Goal: Task Accomplishment & Management: Manage account settings

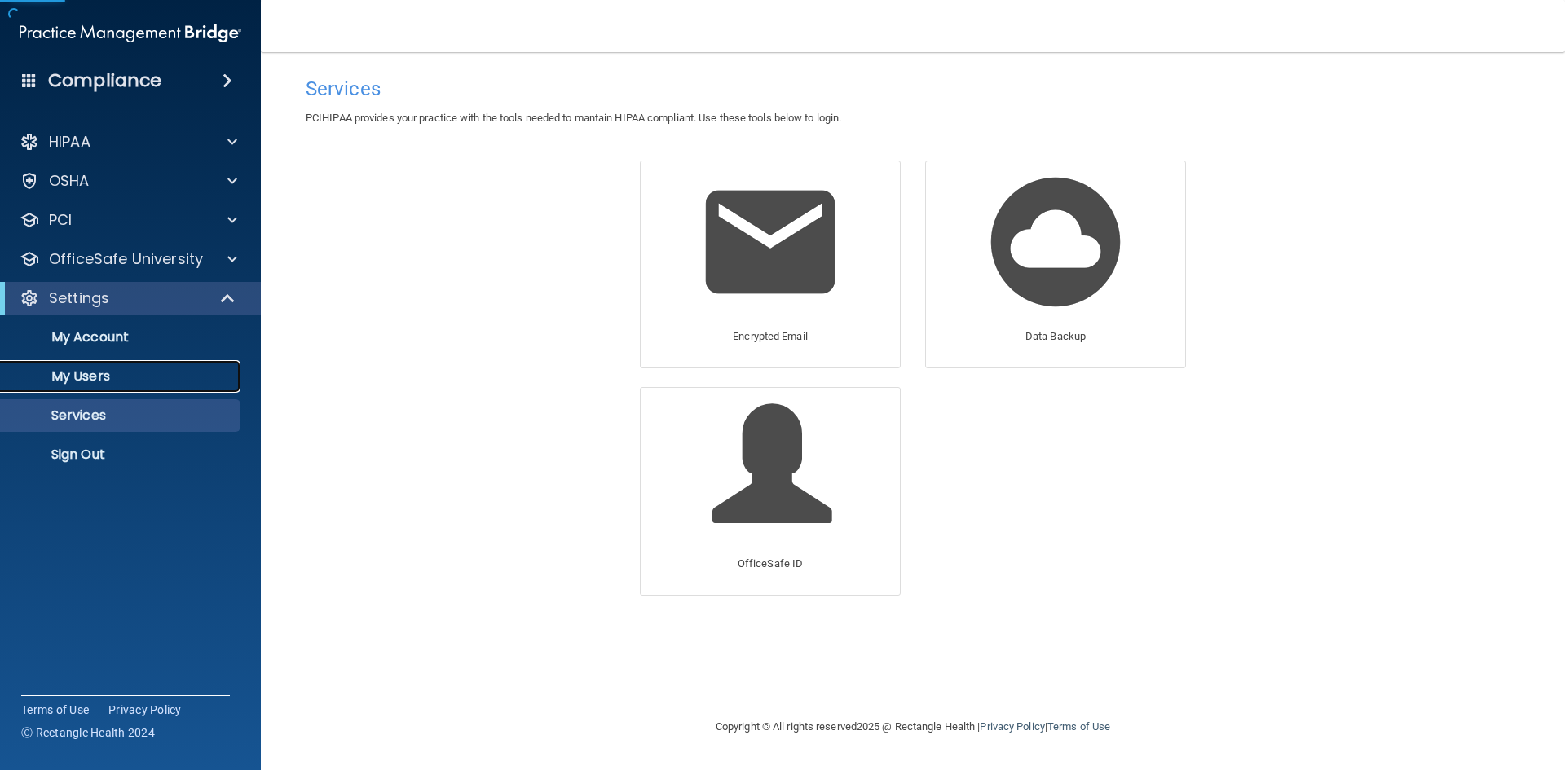
click at [122, 371] on p "My Users" at bounding box center [122, 376] width 223 height 16
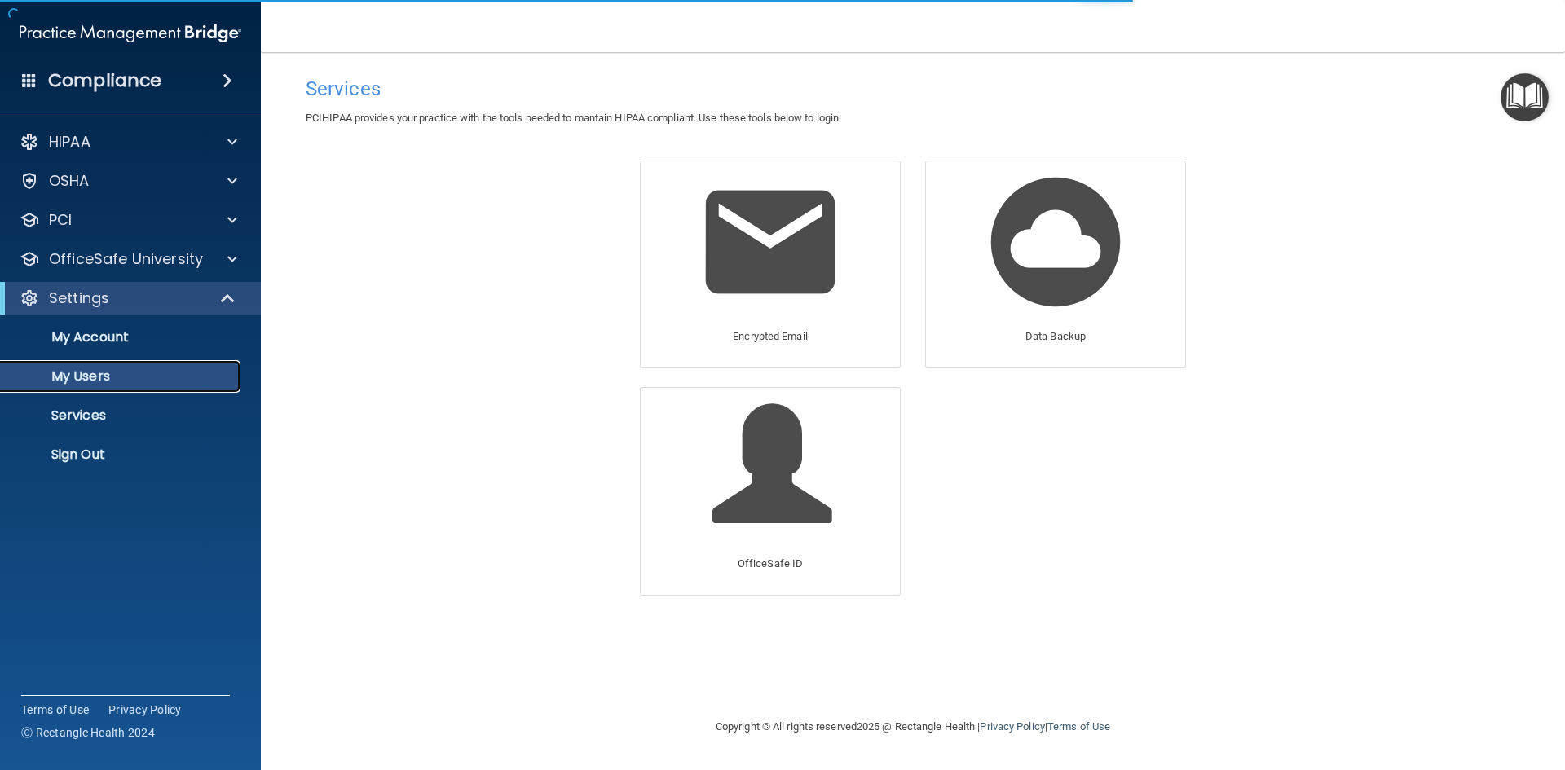
select select "20"
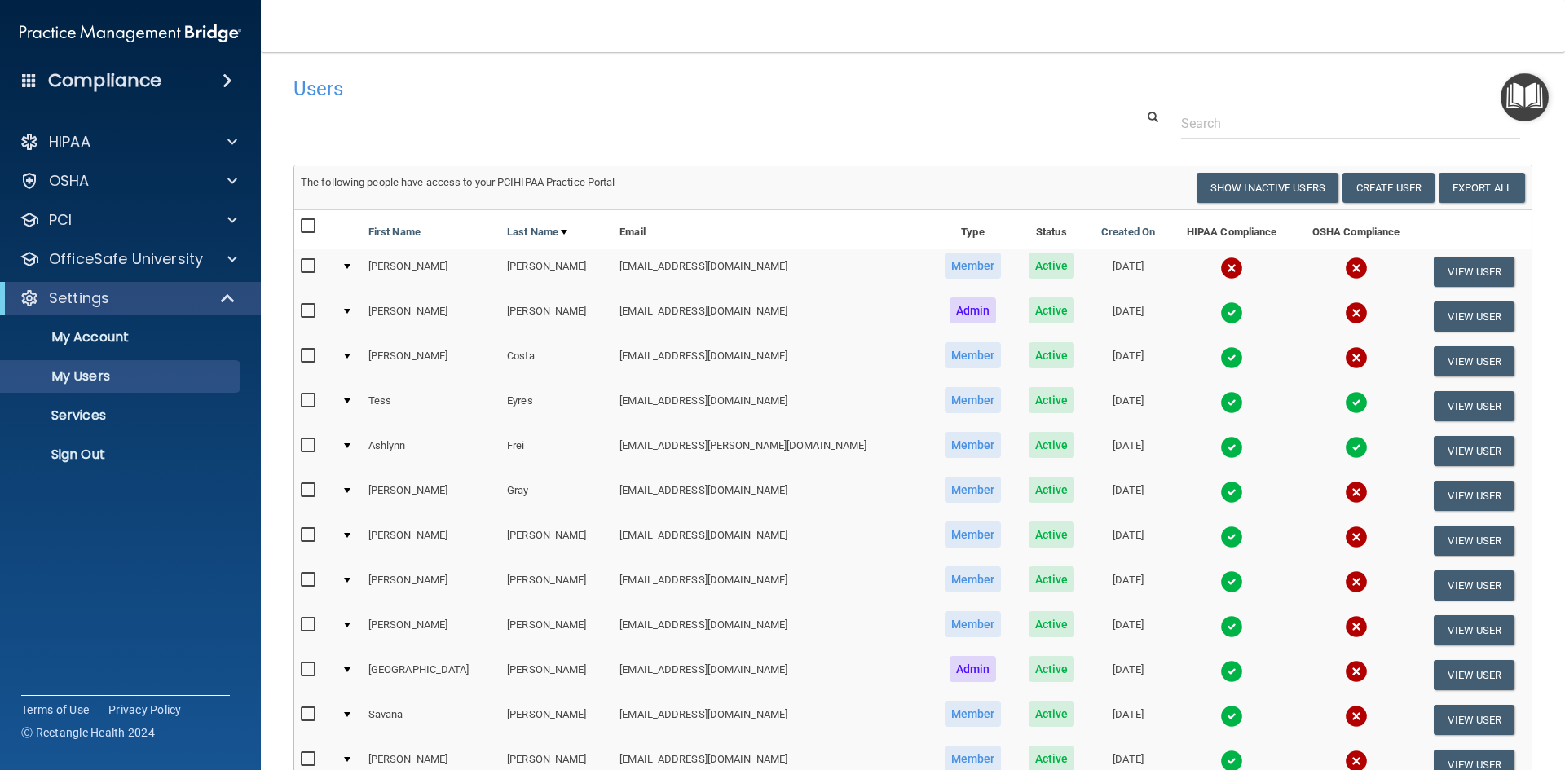
click at [1345, 267] on img at bounding box center [1356, 268] width 23 height 23
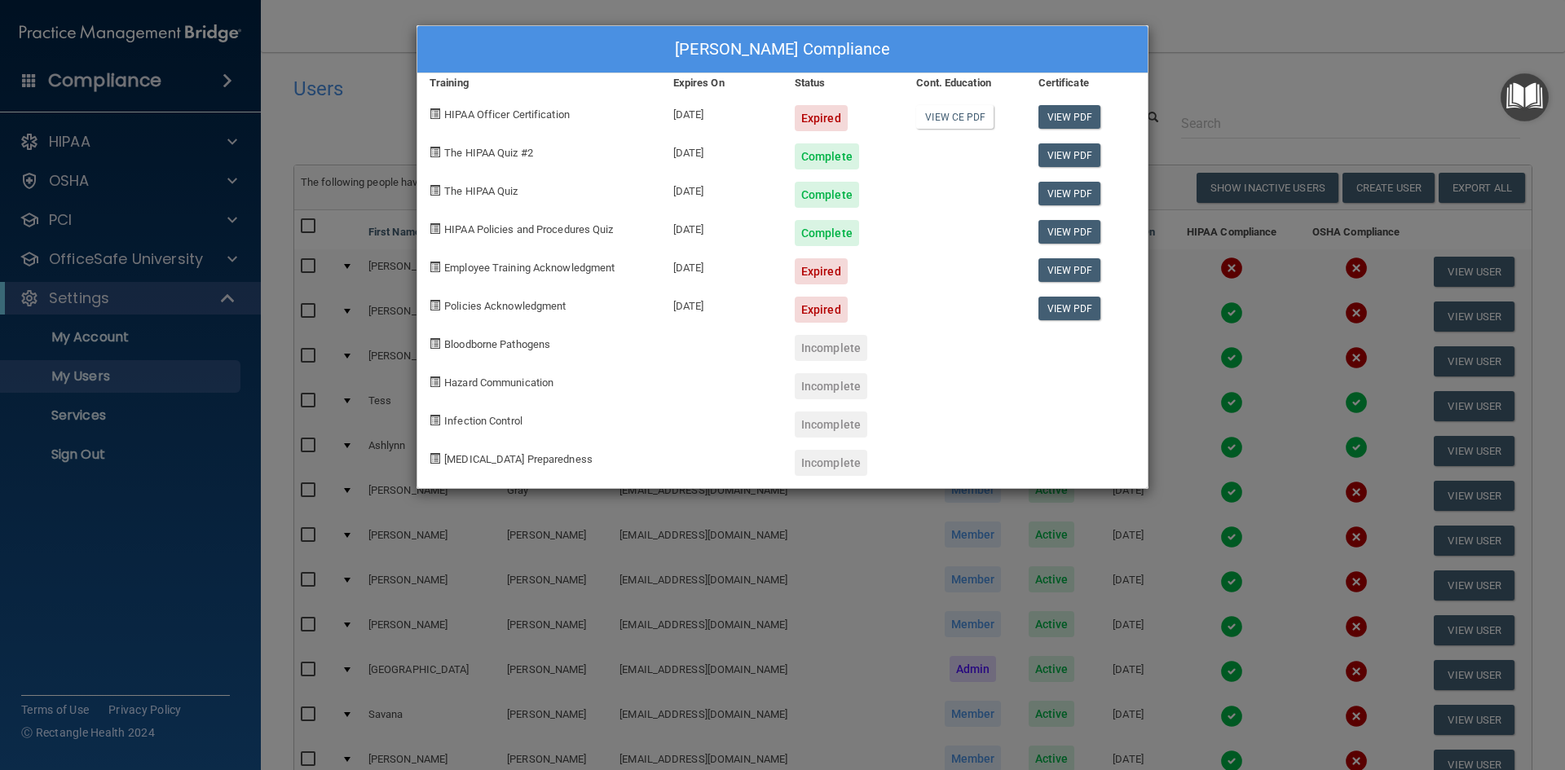
click at [824, 109] on div "Expired" at bounding box center [821, 118] width 53 height 26
click at [961, 109] on link "View CE PDF" at bounding box center [954, 117] width 77 height 24
click at [1060, 159] on link "View PDF" at bounding box center [1070, 155] width 63 height 24
click at [560, 271] on span "Employee Training Acknowledgment" at bounding box center [529, 268] width 170 height 12
click at [1057, 277] on link "View PDF" at bounding box center [1070, 270] width 63 height 24
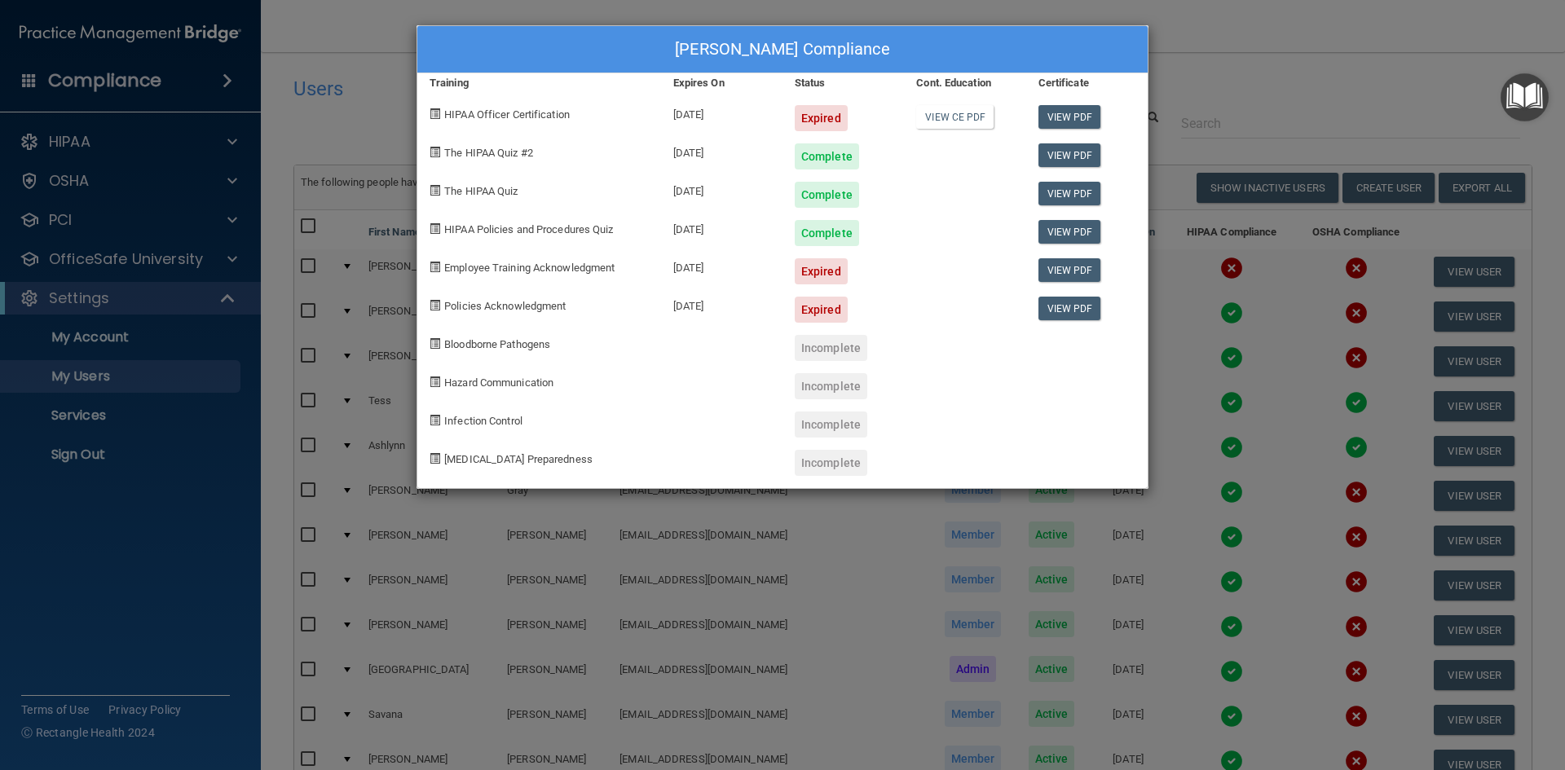
click at [1079, 7] on div "Tazeen Ahmed's Compliance Training Expires On Status Cont. Education Certificat…" at bounding box center [782, 385] width 1565 height 770
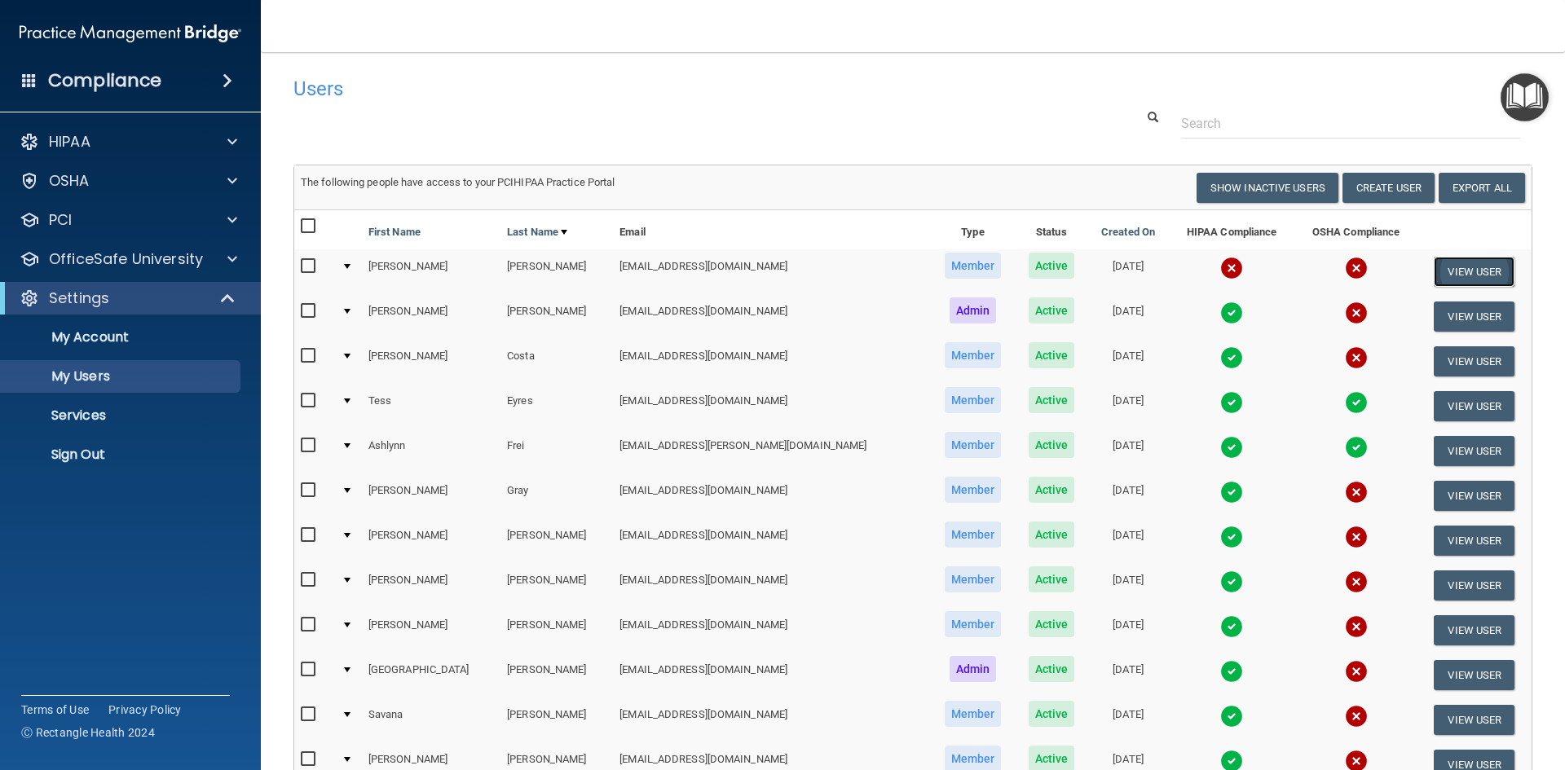
click at [1434, 262] on button "View User" at bounding box center [1474, 272] width 81 height 30
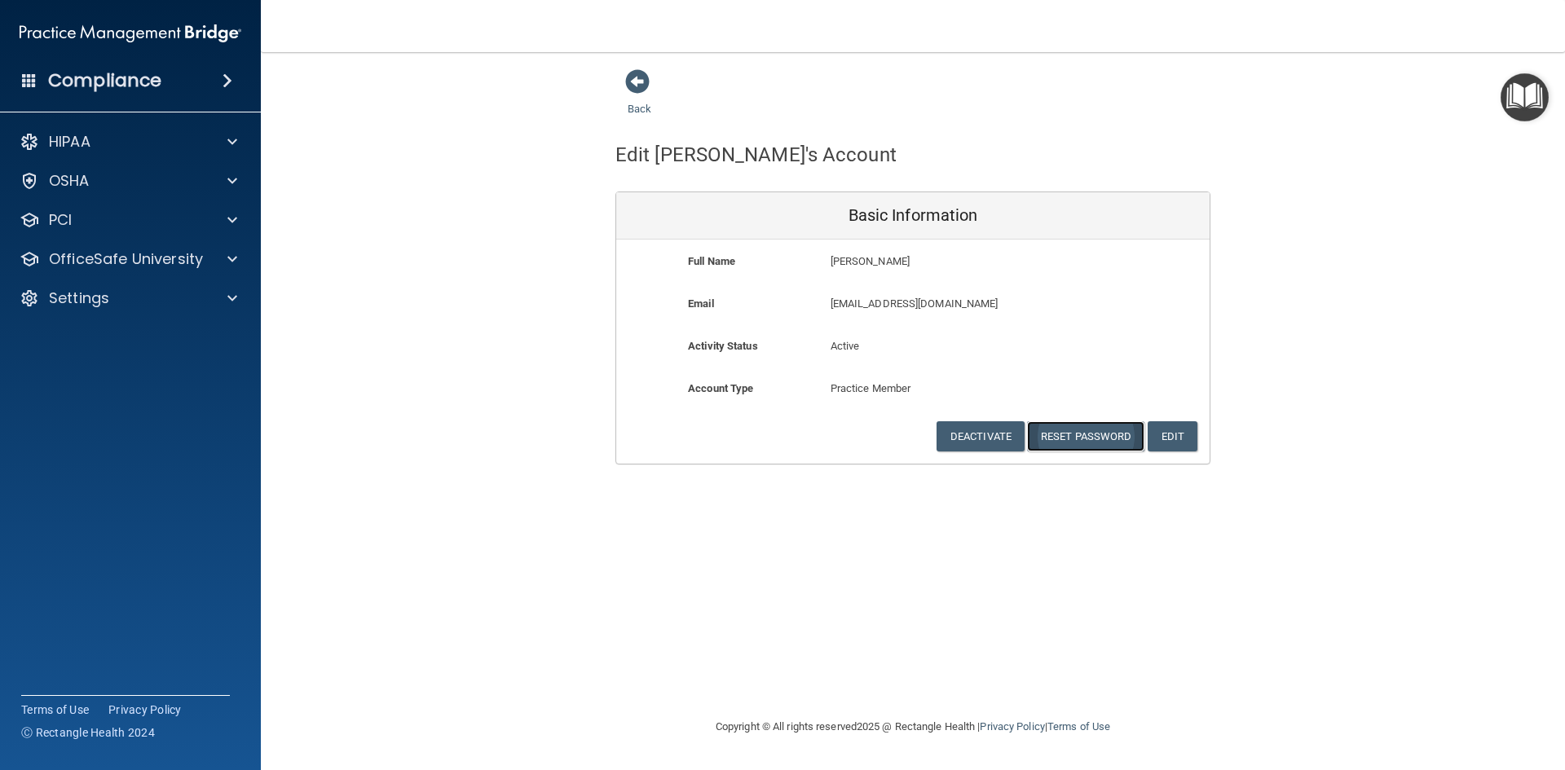
click at [1083, 439] on button "Reset Password" at bounding box center [1085, 436] width 117 height 30
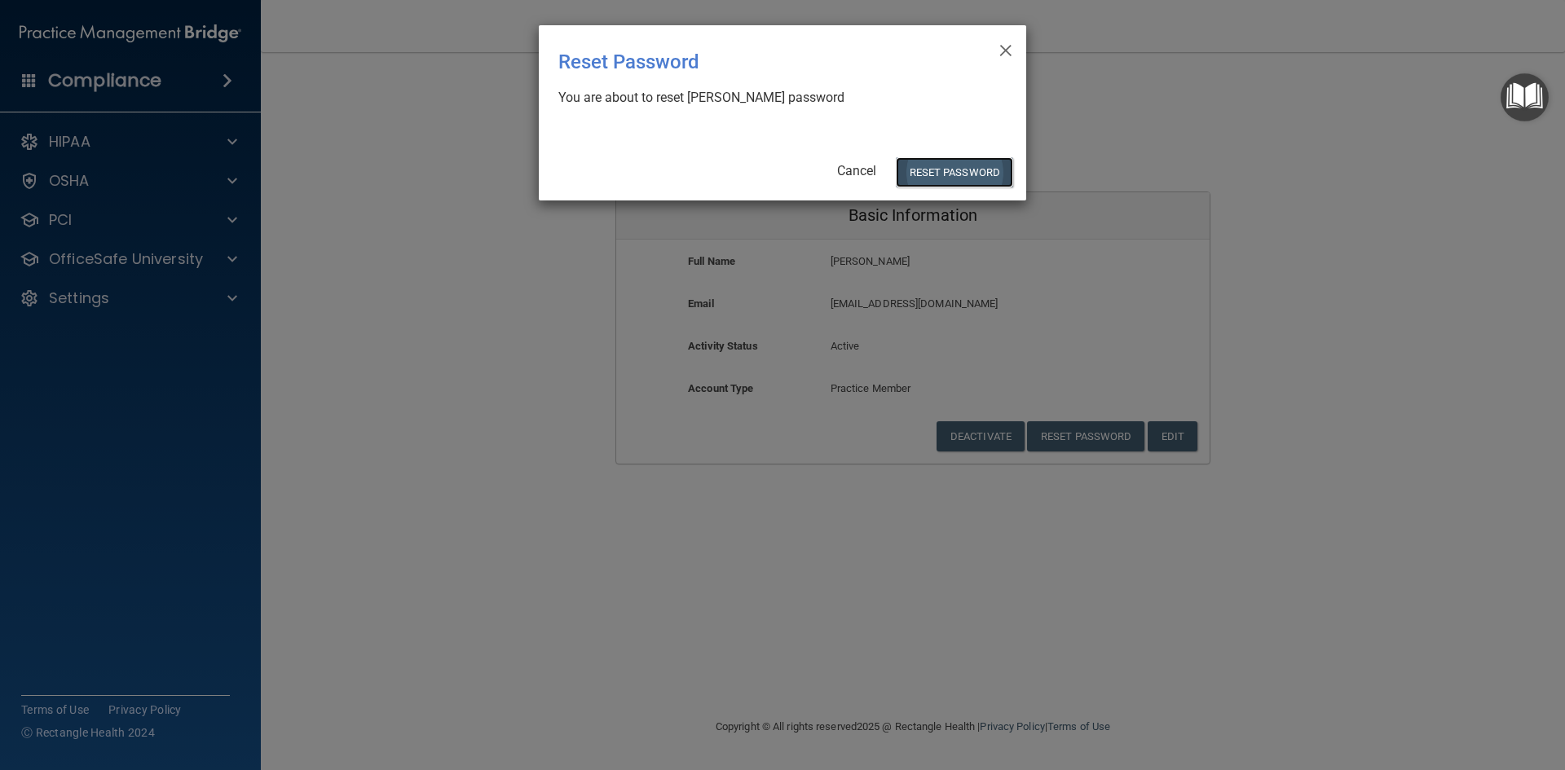
click at [969, 165] on button "Reset Password" at bounding box center [954, 172] width 117 height 30
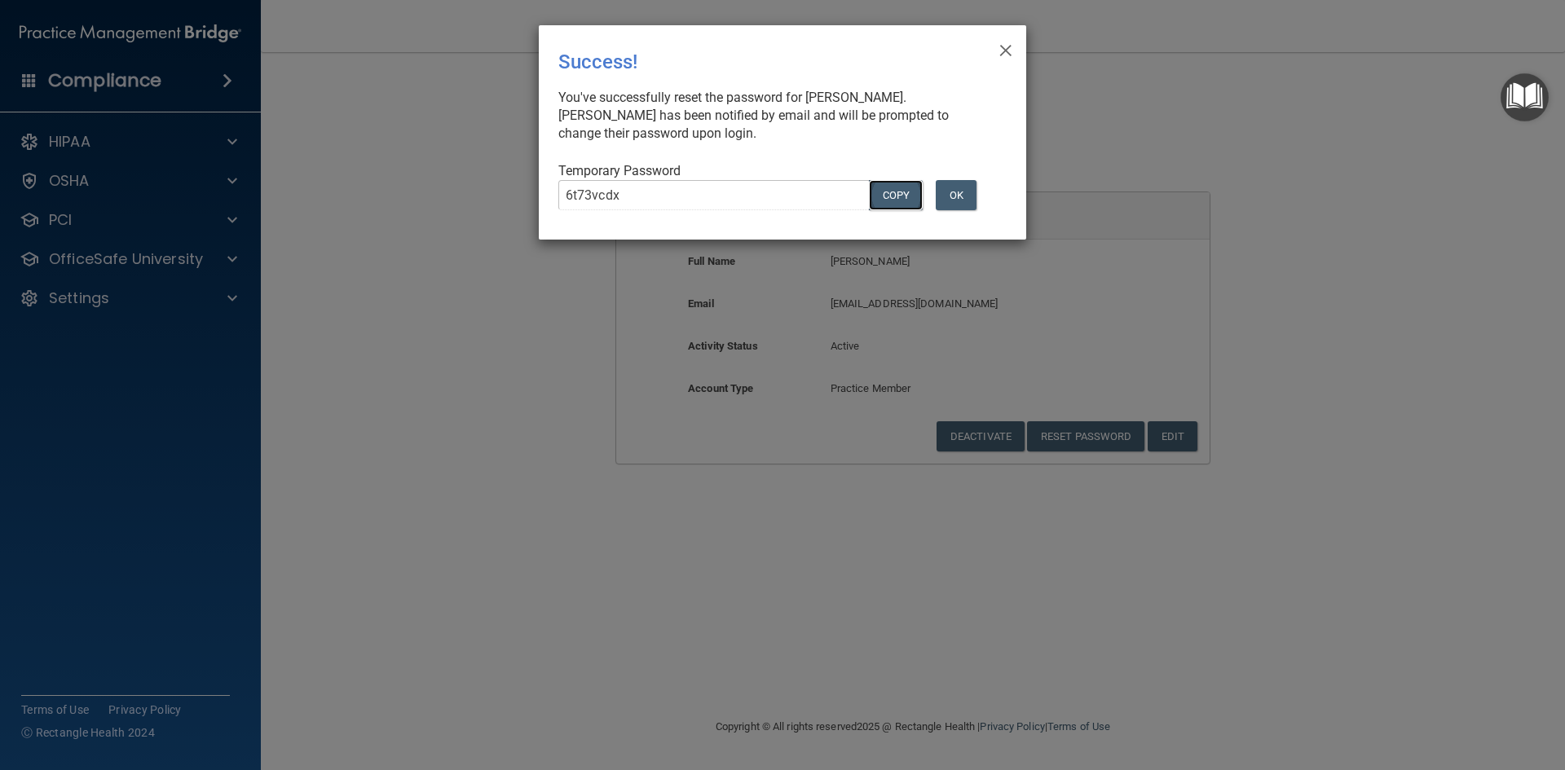
click at [900, 202] on button "COPY" at bounding box center [896, 195] width 54 height 30
click at [960, 183] on button "OK" at bounding box center [956, 195] width 41 height 30
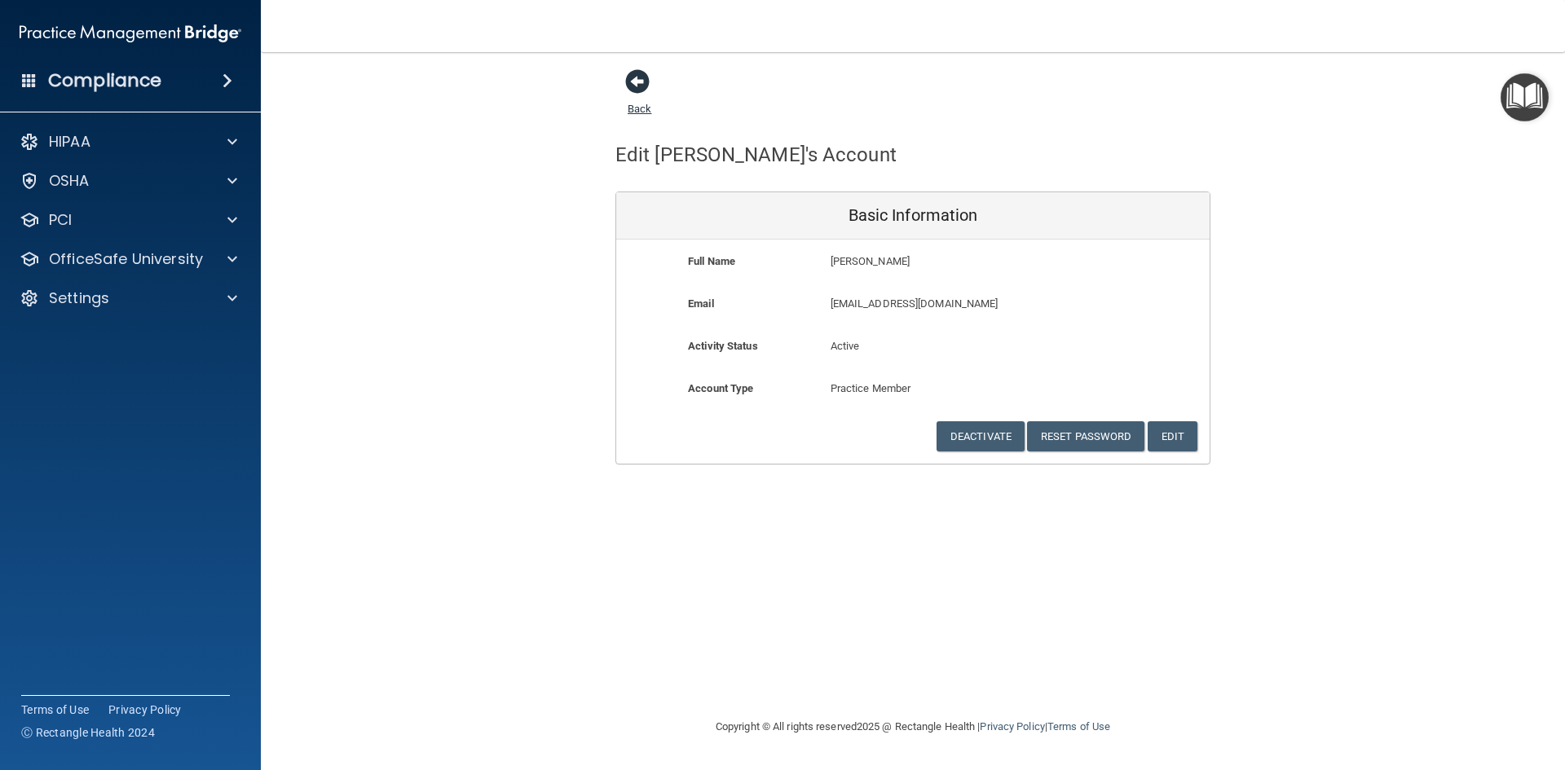
click at [640, 79] on span at bounding box center [637, 81] width 24 height 24
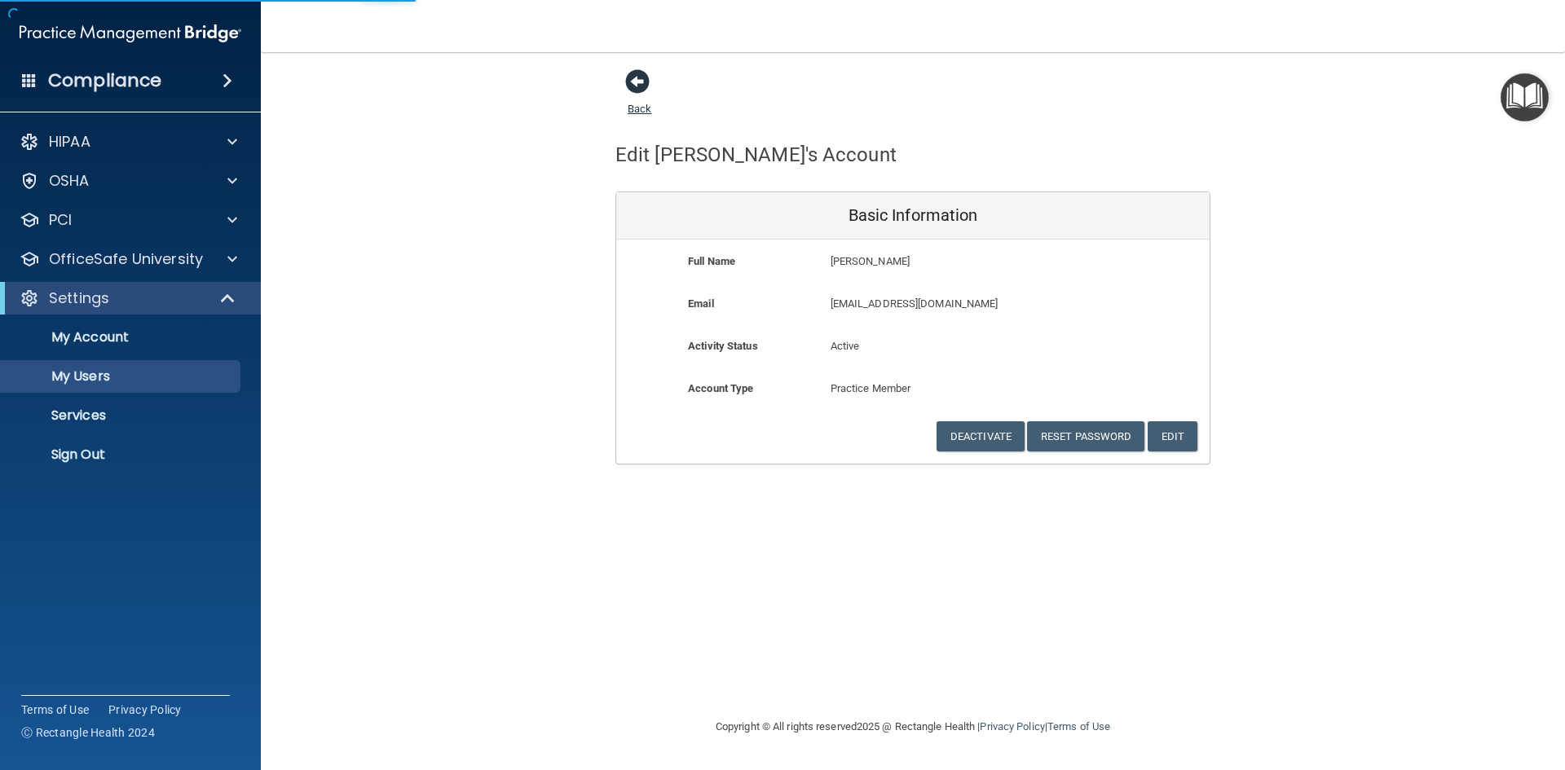
select select "20"
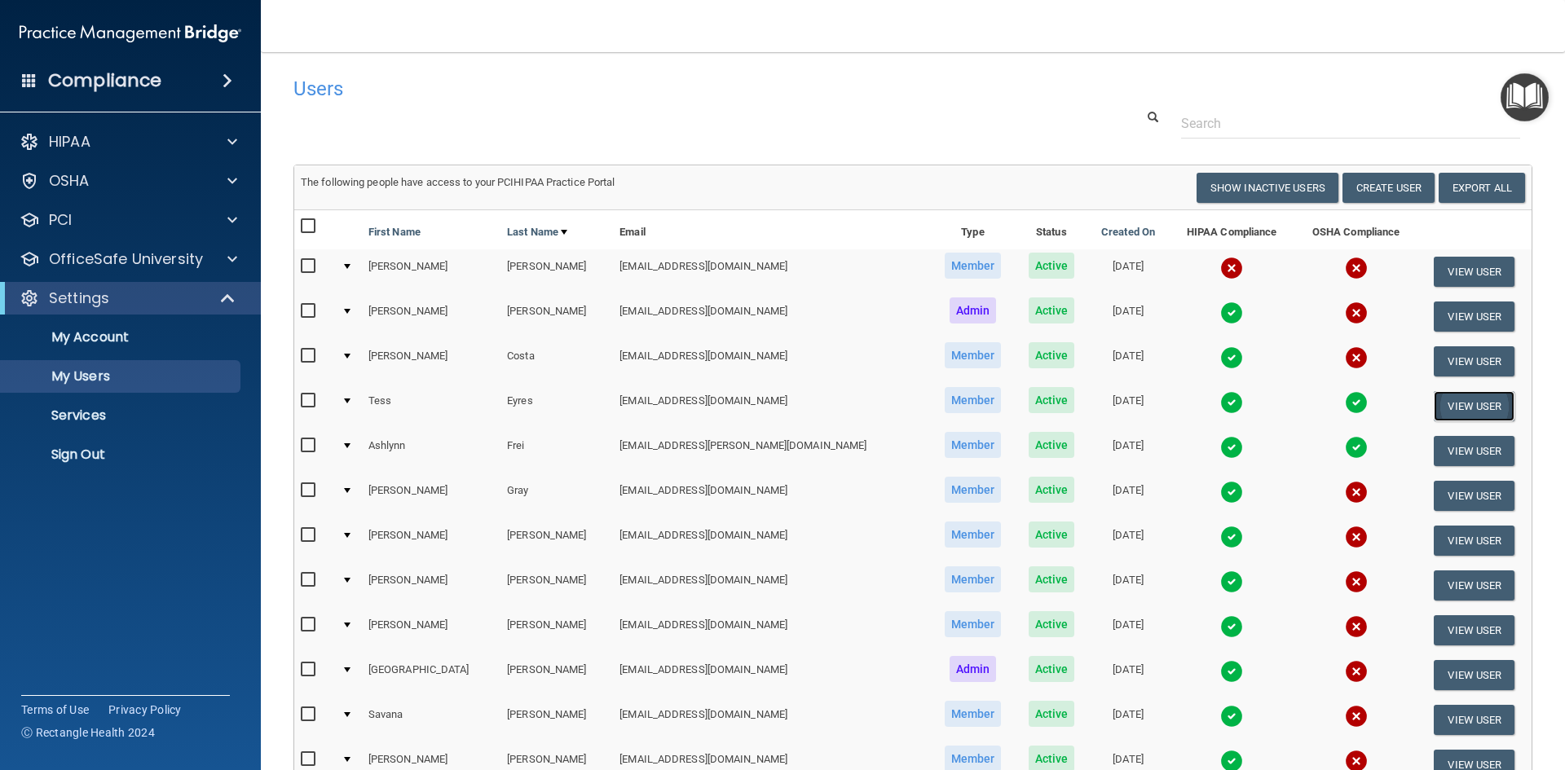
click at [1434, 398] on button "View User" at bounding box center [1474, 406] width 81 height 30
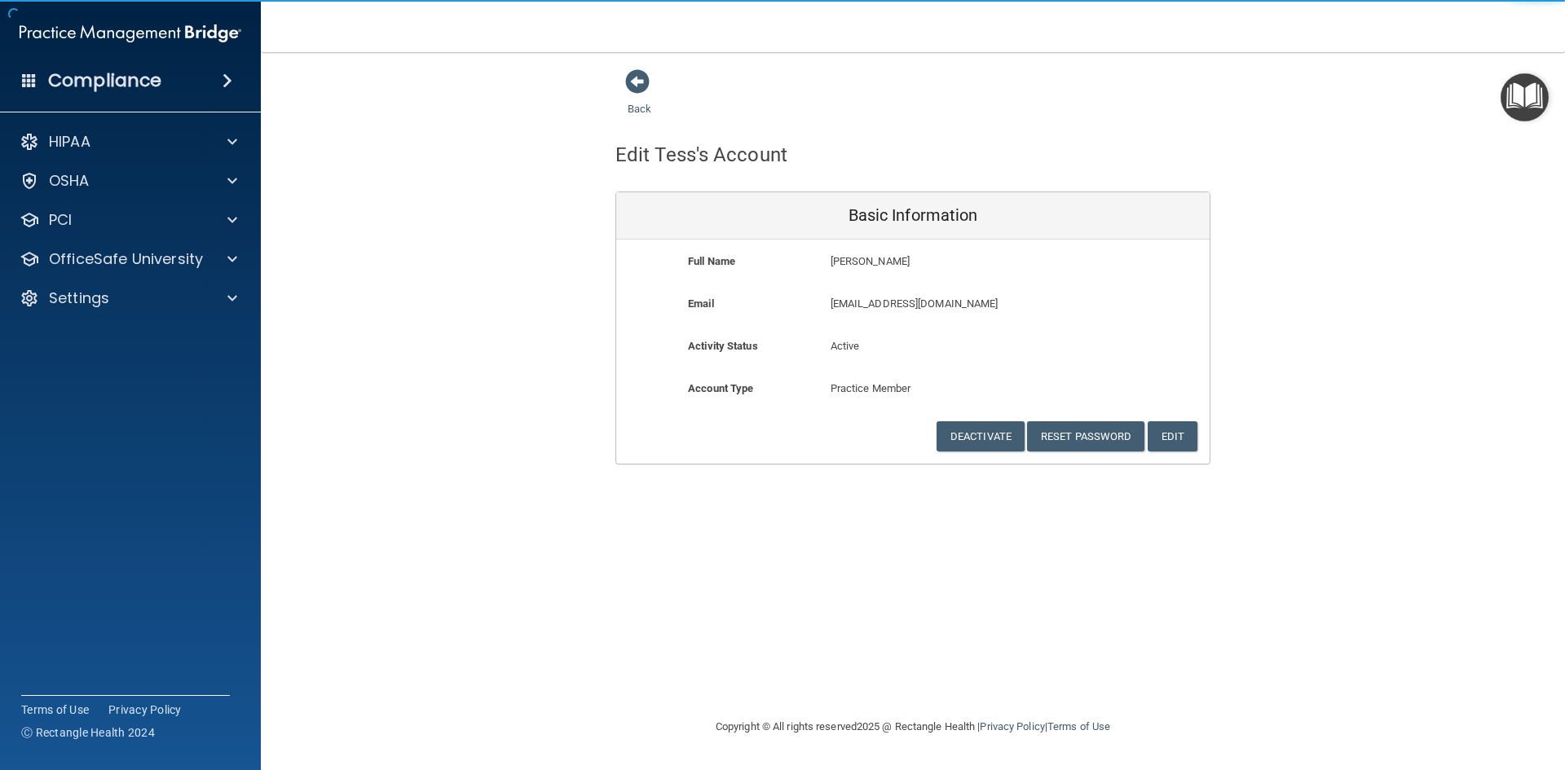
click at [620, 67] on main "Back Edit Tess's Account Basic Information Full Name Tess Eyres Tess Last Name …" at bounding box center [913, 411] width 1304 height 718
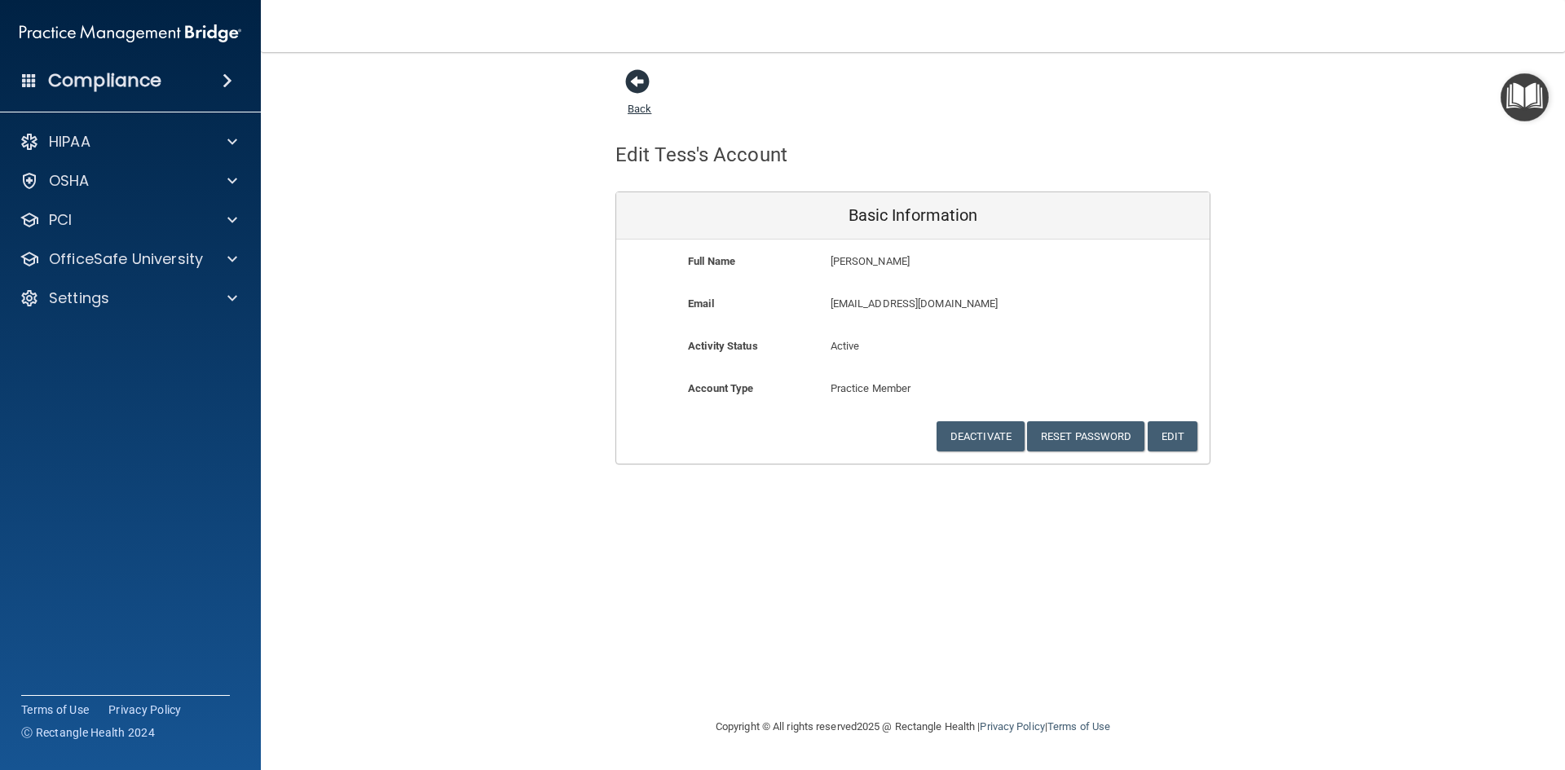
click at [635, 83] on span at bounding box center [637, 81] width 24 height 24
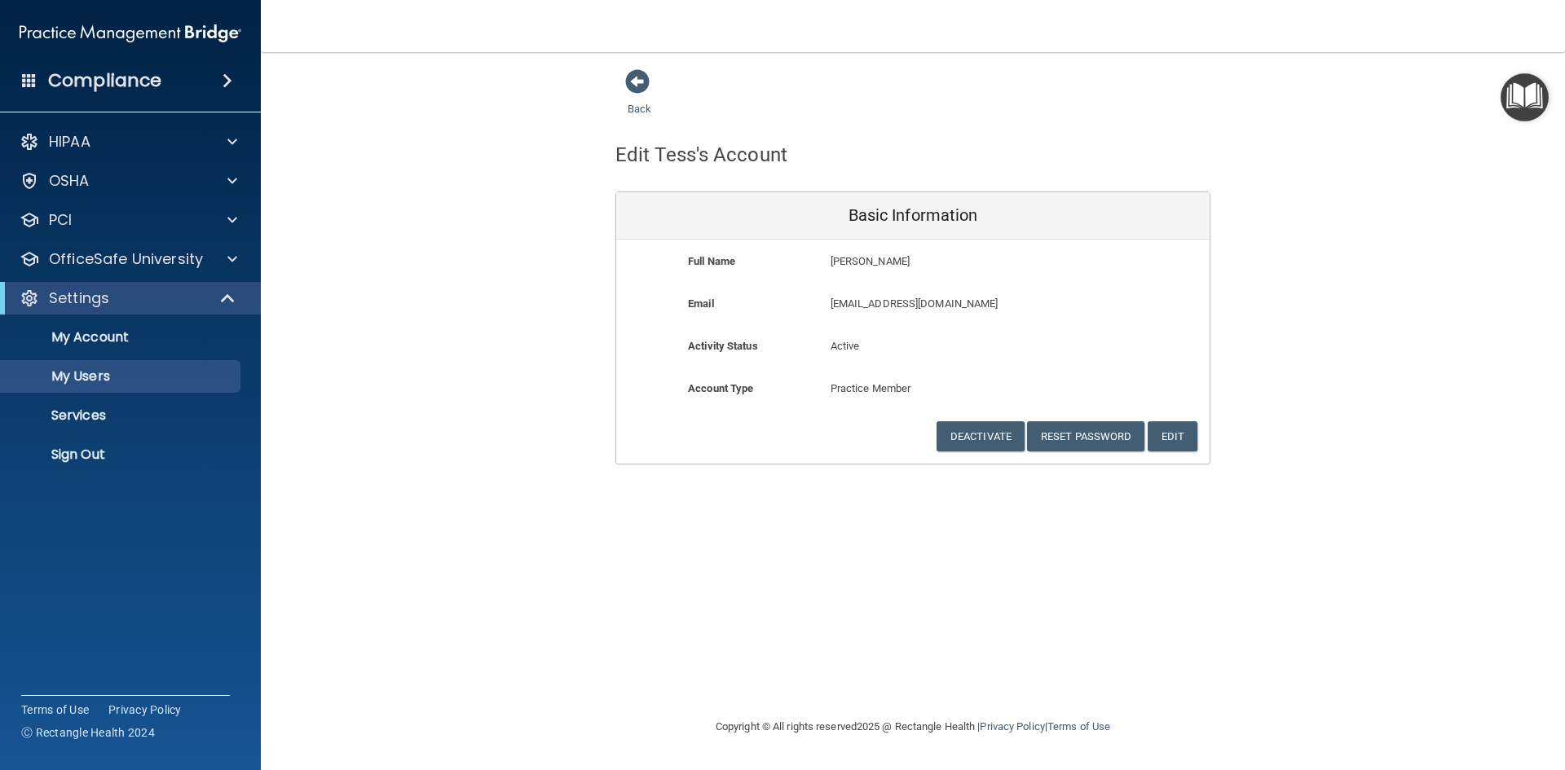
select select "20"
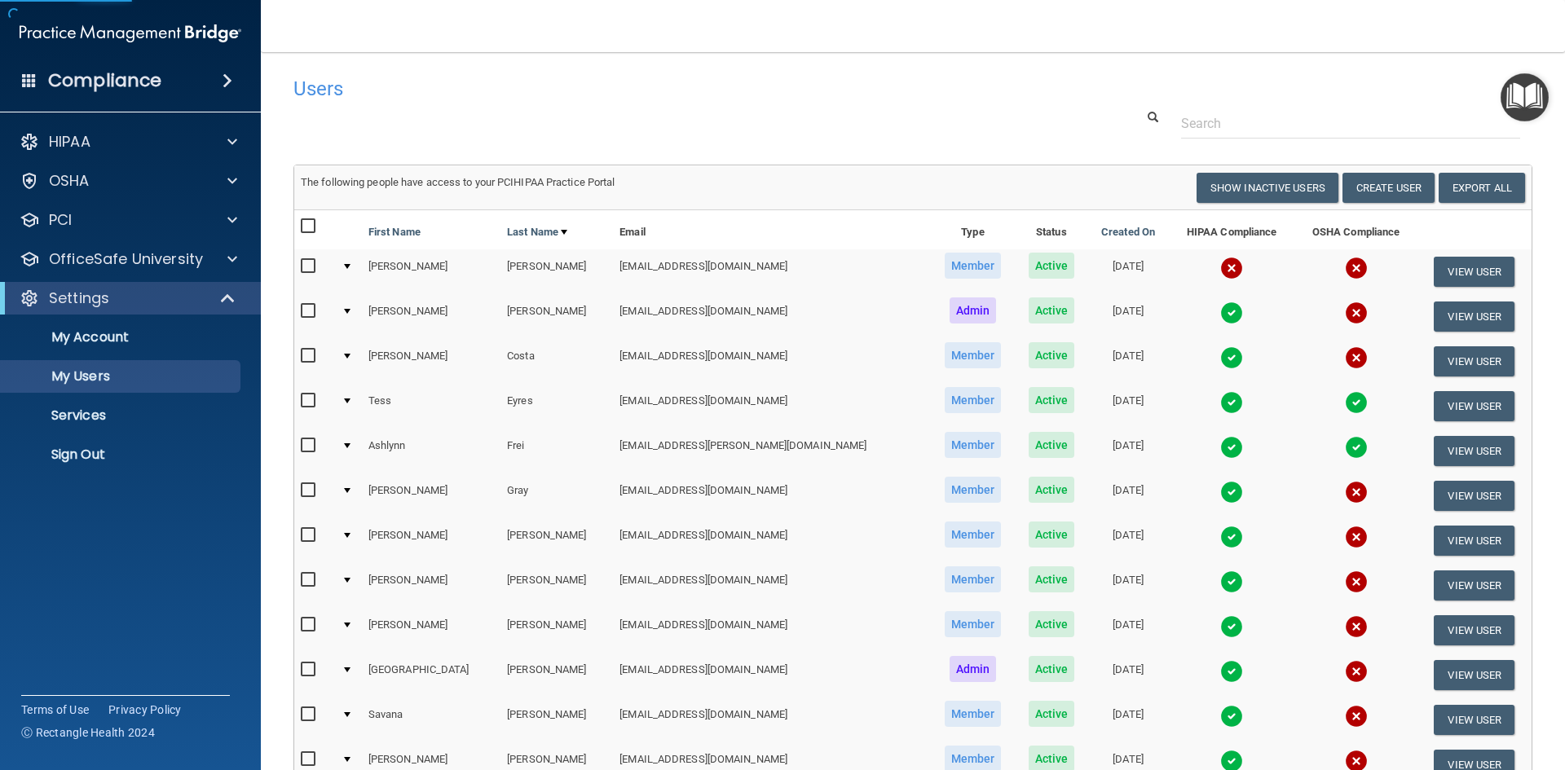
click at [1345, 403] on img at bounding box center [1356, 402] width 23 height 23
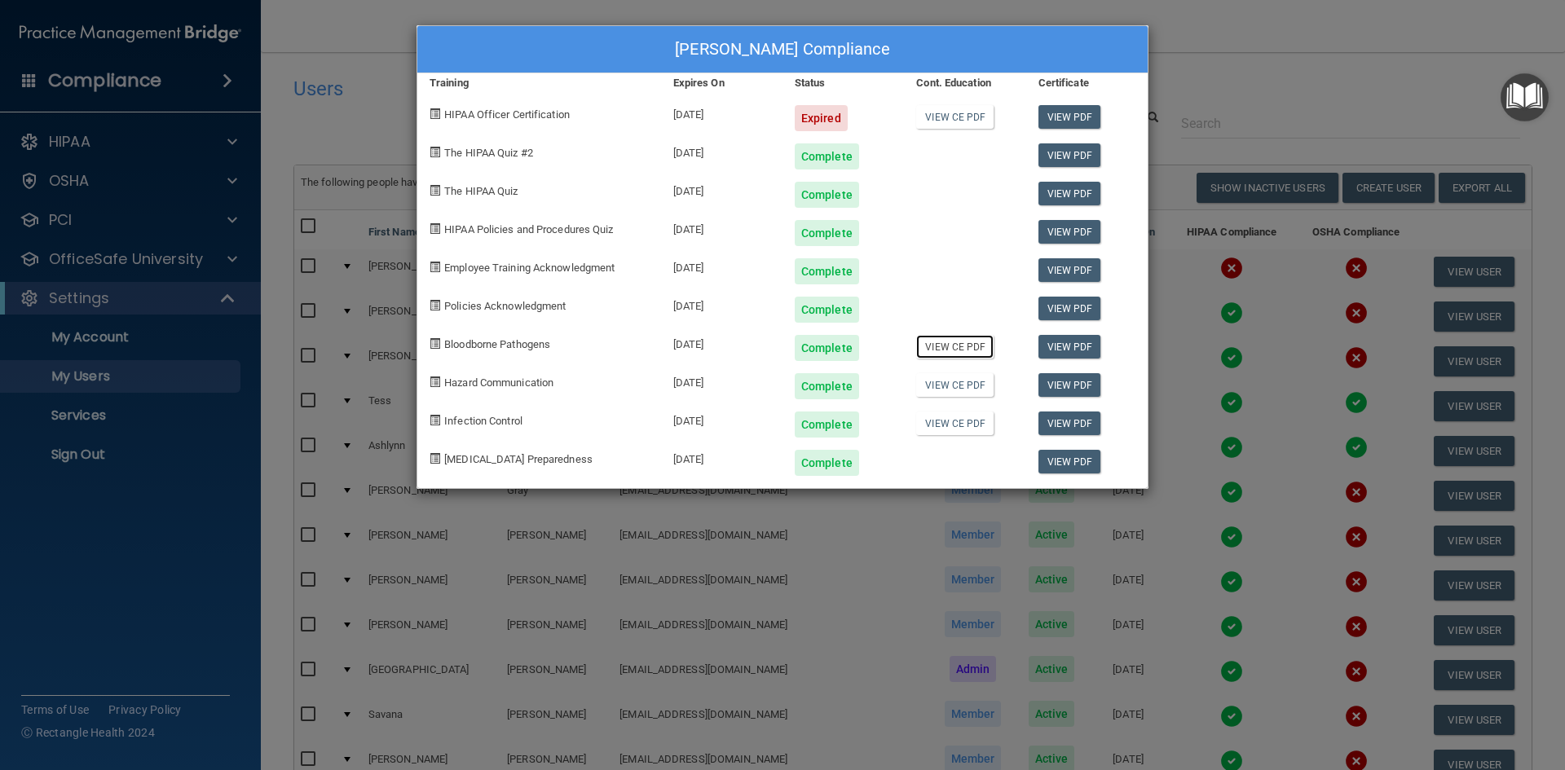
click at [957, 346] on link "View CE PDF" at bounding box center [954, 347] width 77 height 24
click at [937, 114] on link "View CE PDF" at bounding box center [954, 117] width 77 height 24
click at [980, 342] on link "View CE PDF" at bounding box center [954, 347] width 77 height 24
click at [1204, 55] on div "Tess Eyres's Compliance Training Expires On Status Cont. Education Certificate …" at bounding box center [782, 385] width 1565 height 770
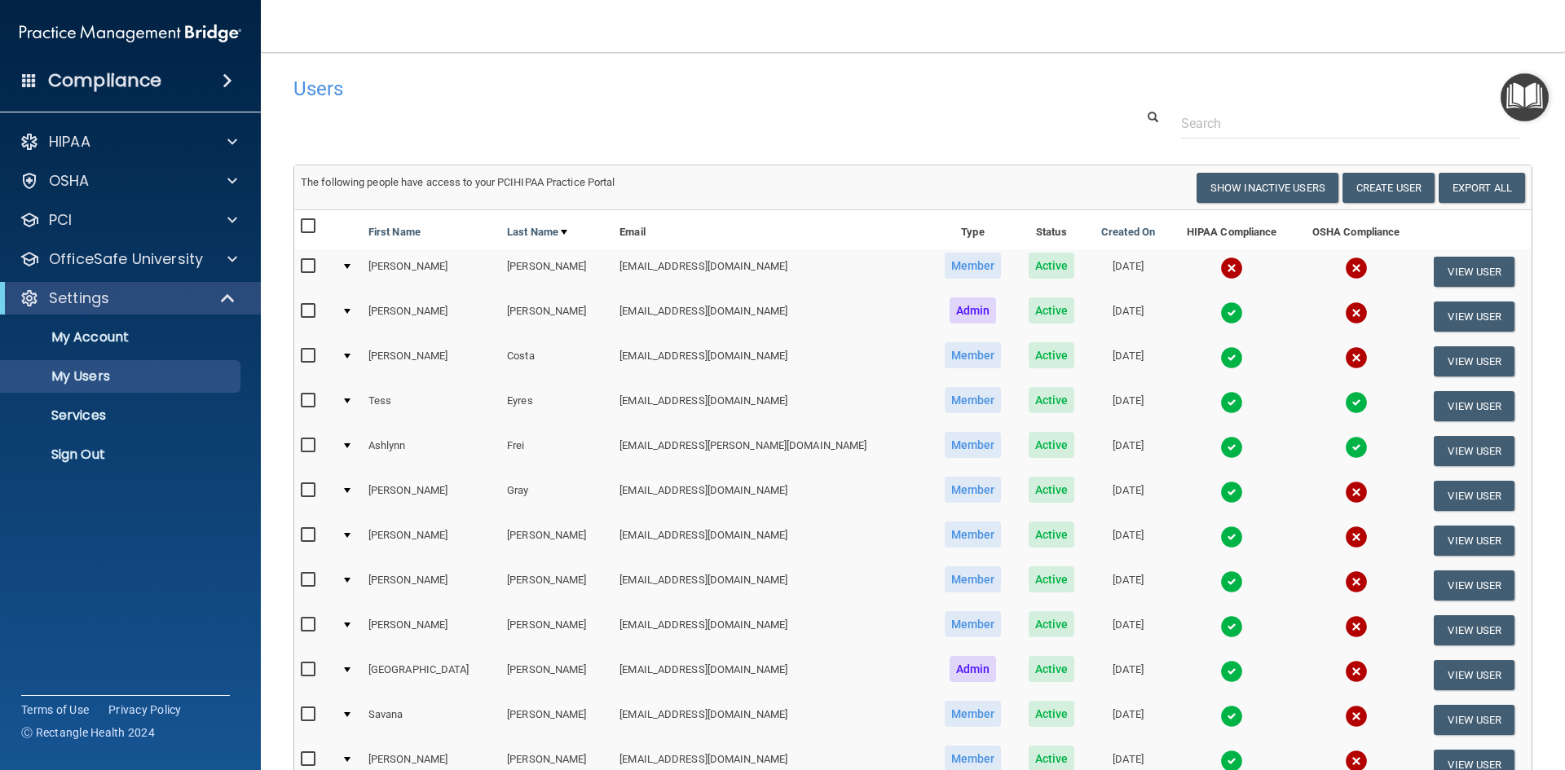
click at [1345, 448] on img at bounding box center [1356, 447] width 23 height 23
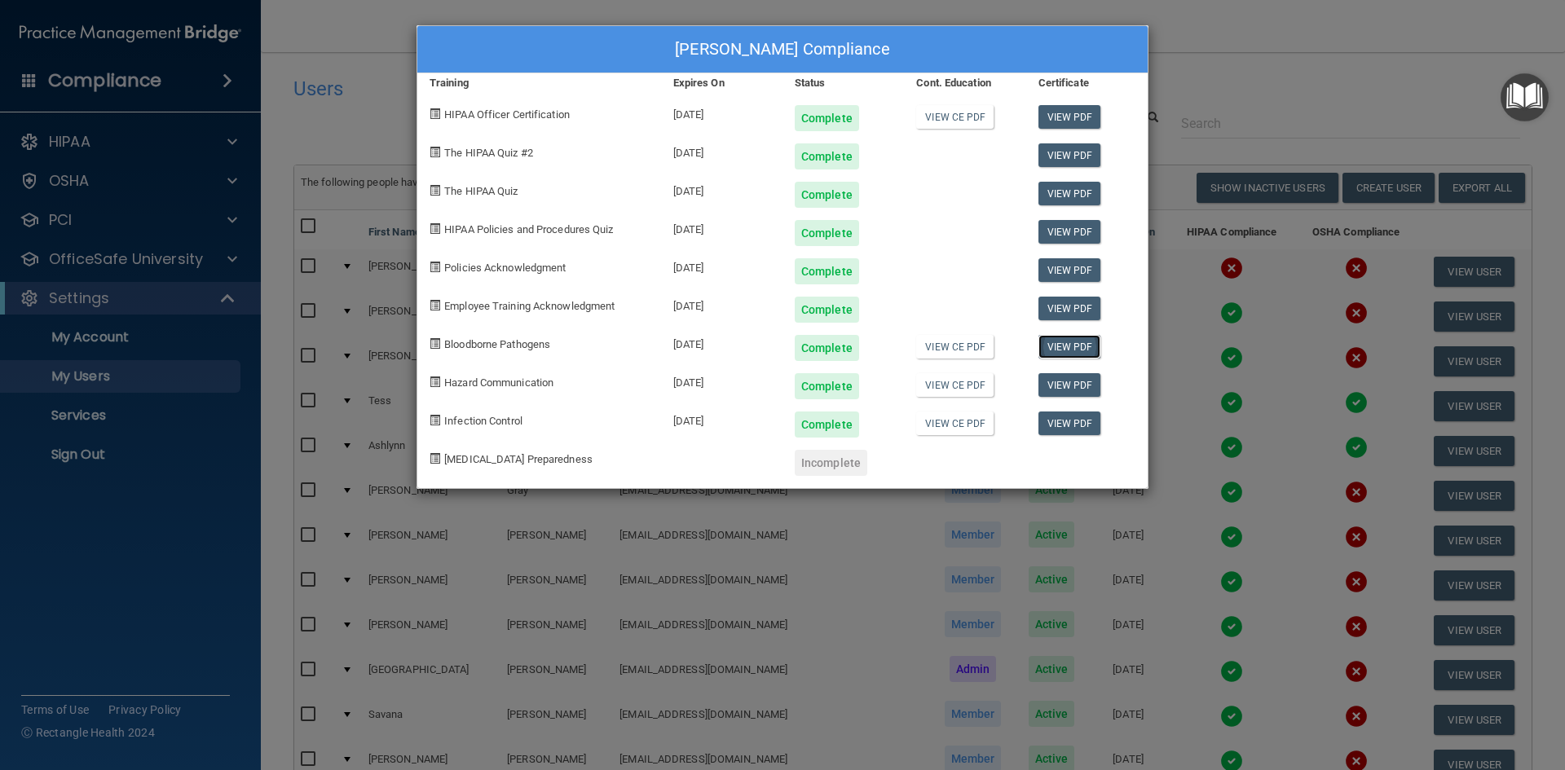
click at [1074, 337] on link "View PDF" at bounding box center [1070, 347] width 63 height 24
click at [961, 378] on link "View CE PDF" at bounding box center [954, 385] width 77 height 24
click at [948, 413] on link "View CE PDF" at bounding box center [954, 424] width 77 height 24
click at [1285, 71] on div "Ashlynn Frei's Compliance Training Expires On Status Cont. Education Certificat…" at bounding box center [782, 385] width 1565 height 770
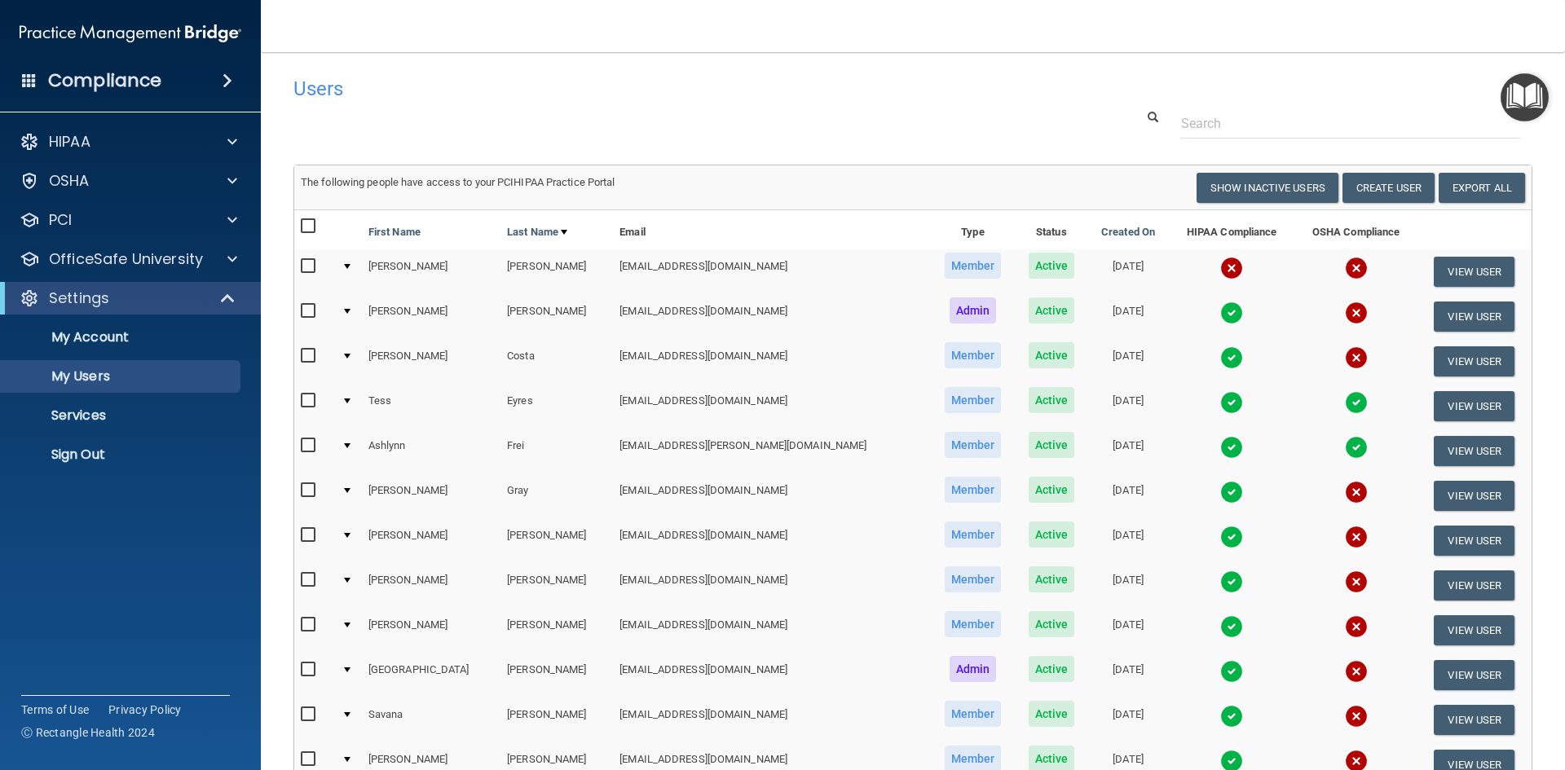
click at [1220, 267] on img at bounding box center [1231, 268] width 23 height 23
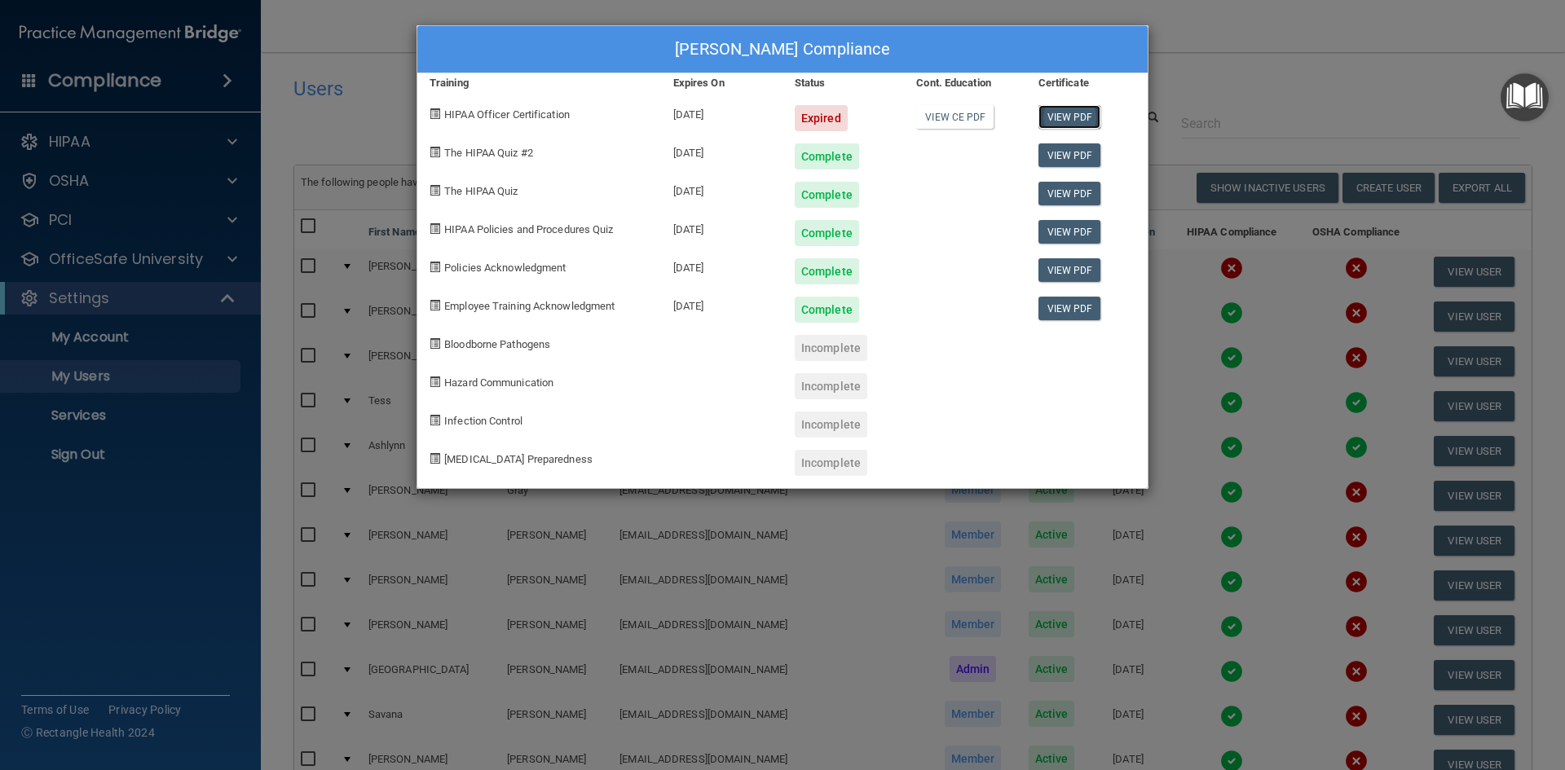
click at [1049, 115] on link "View PDF" at bounding box center [1070, 117] width 63 height 24
click at [1330, 55] on div "Tazeen Ahmed's Compliance Training Expires On Status Cont. Education Certificat…" at bounding box center [782, 385] width 1565 height 770
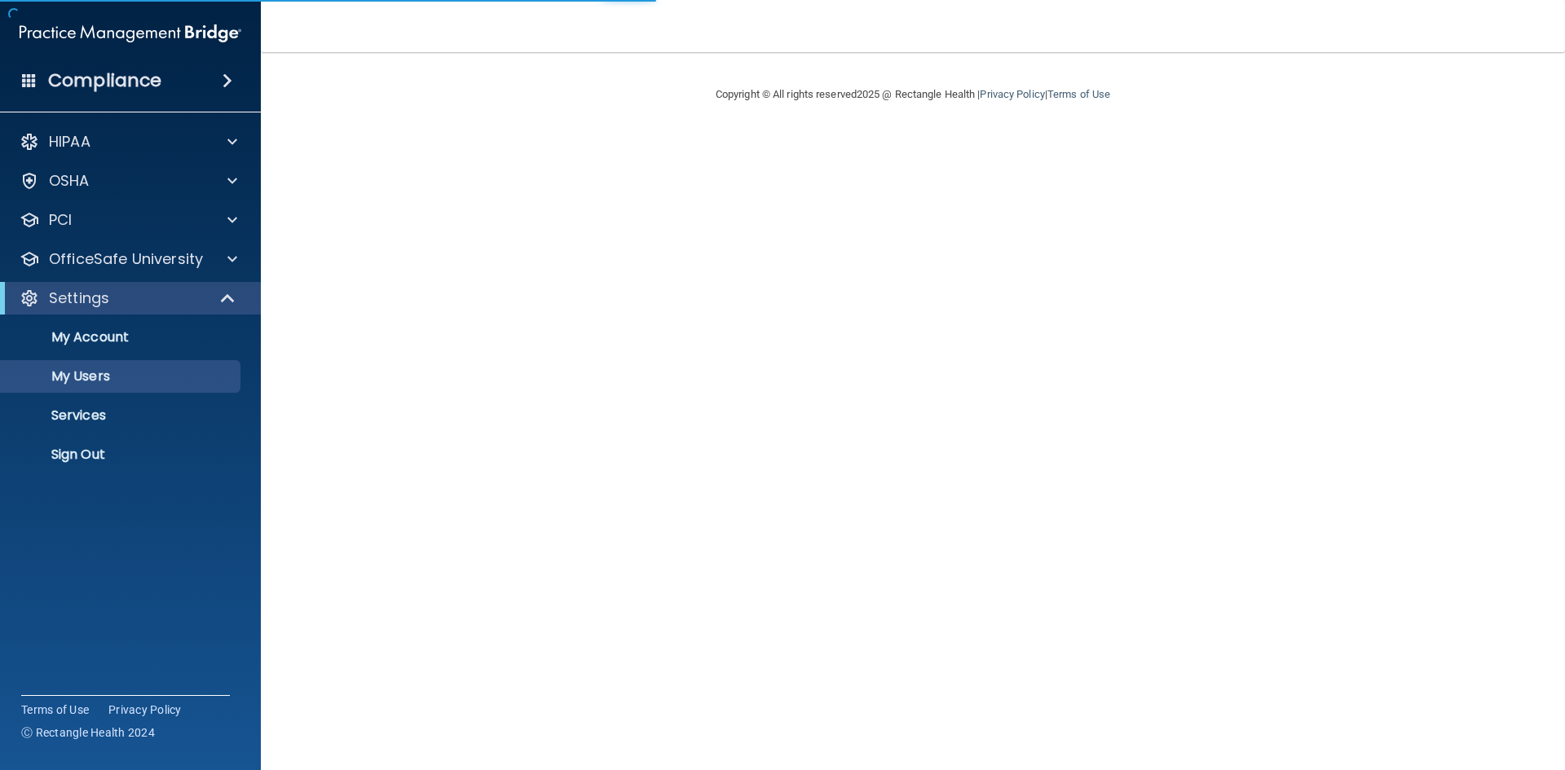
select select "20"
